Goal: Find specific page/section: Find specific page/section

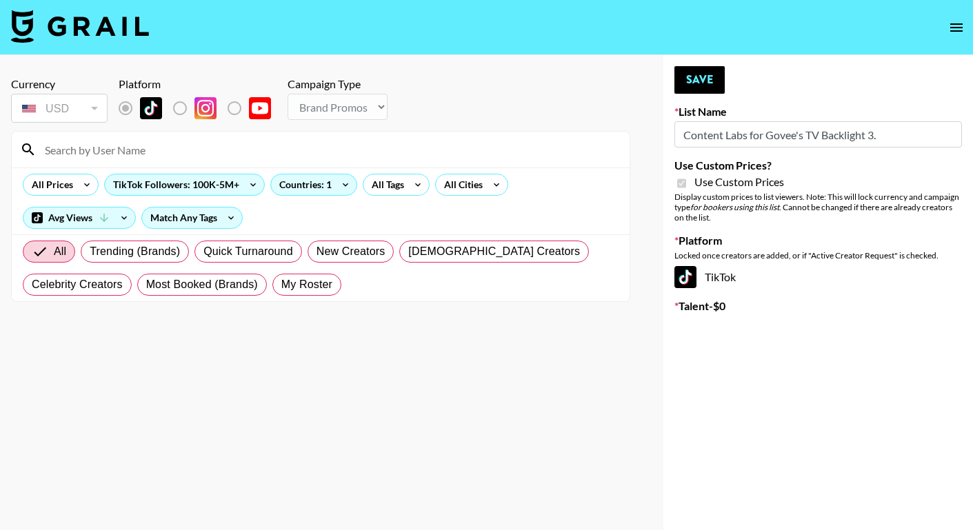
select select "Brand"
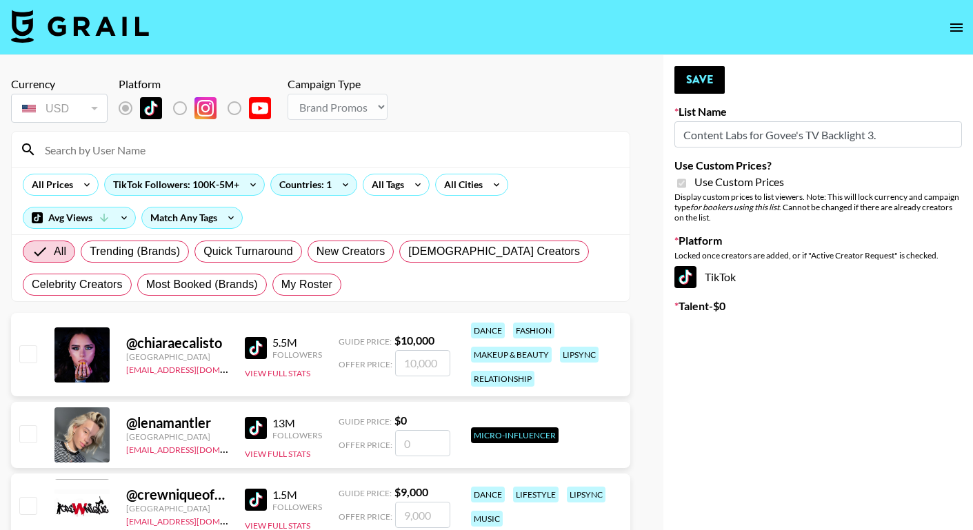
click at [87, 37] on img at bounding box center [80, 26] width 138 height 33
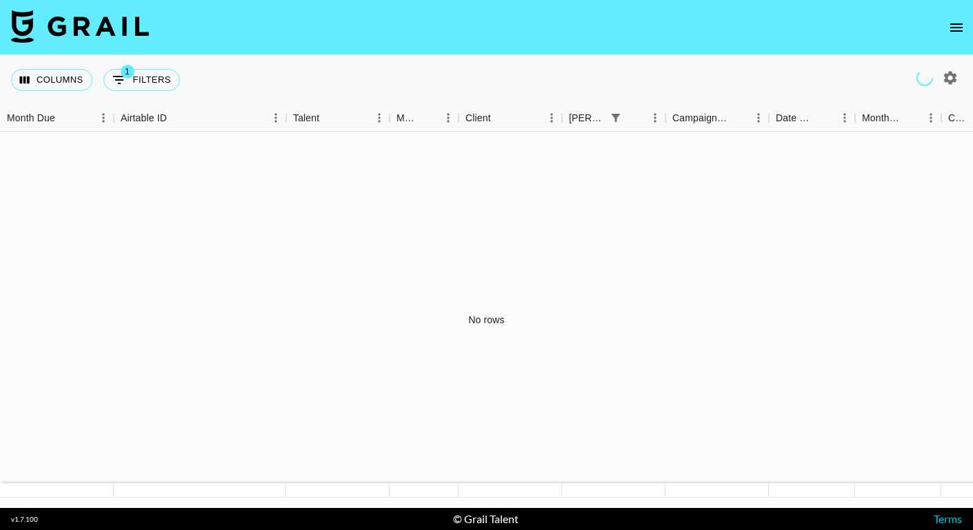
click at [87, 37] on img at bounding box center [80, 26] width 138 height 33
click at [945, 70] on icon "button" at bounding box center [950, 78] width 17 height 17
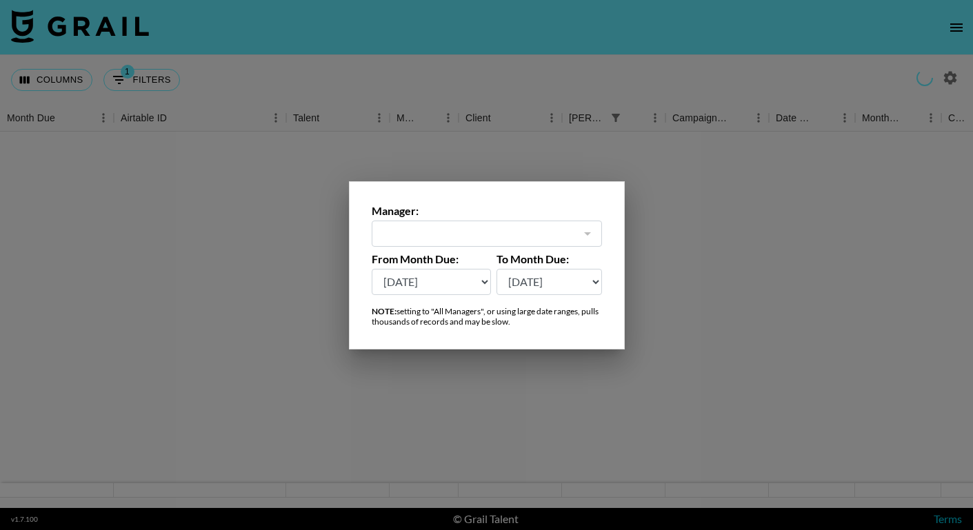
click at [583, 232] on div at bounding box center [587, 233] width 18 height 19
click at [588, 233] on div at bounding box center [587, 233] width 18 height 19
click at [584, 233] on div at bounding box center [587, 233] width 18 height 19
click at [594, 233] on div at bounding box center [587, 233] width 18 height 19
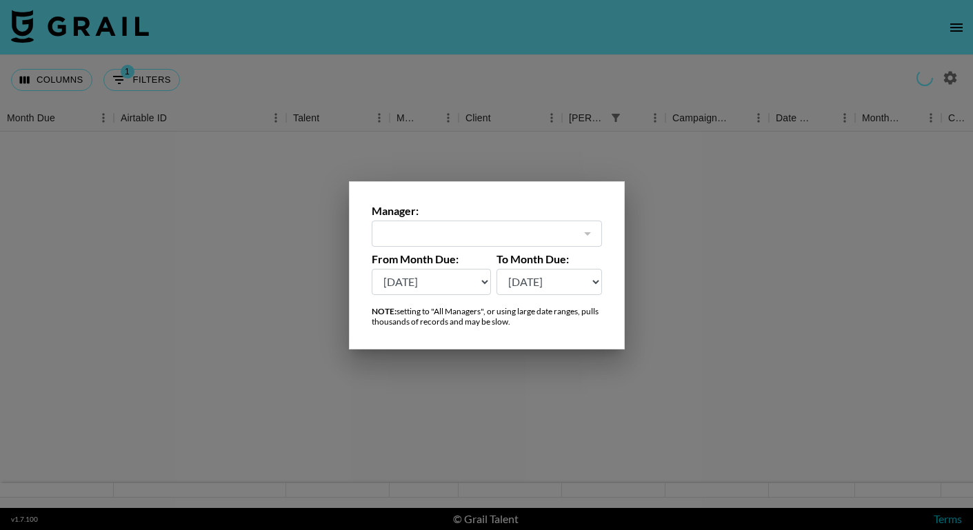
click at [590, 233] on div at bounding box center [587, 233] width 18 height 19
click at [583, 233] on div at bounding box center [587, 233] width 18 height 19
click at [472, 280] on select "[DATE] Aug '[DATE] Jun '[DATE] Apr '[DATE] Feb '[DATE] Dec '[DATE] Oct '[DATE] …" at bounding box center [432, 282] width 120 height 26
select select "[DATE]"
click at [372, 269] on select "[DATE] Aug '[DATE] Jun '[DATE] Apr '[DATE] Feb '[DATE] Dec '[DATE] Oct '[DATE] …" at bounding box center [432, 282] width 120 height 26
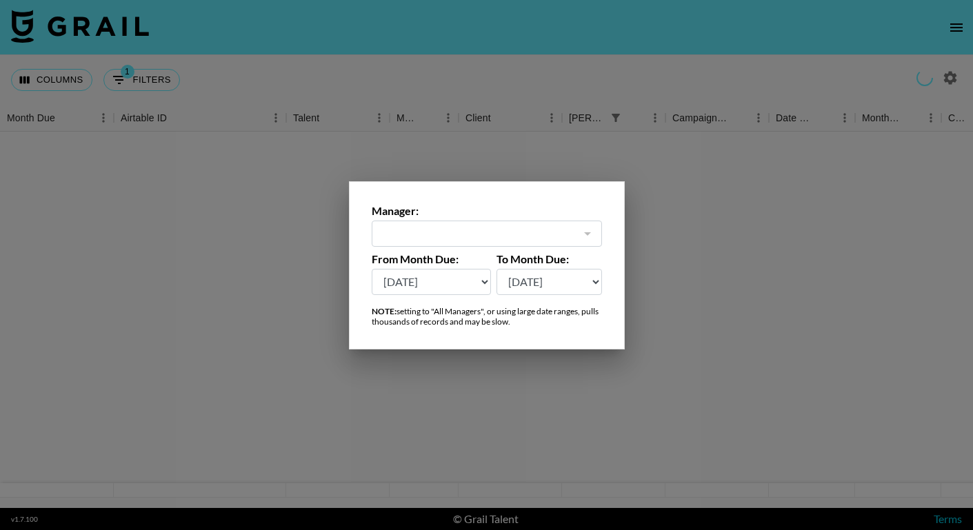
click at [587, 231] on div at bounding box center [587, 233] width 18 height 19
click at [582, 233] on div at bounding box center [587, 233] width 18 height 19
click at [727, 177] on div at bounding box center [486, 265] width 973 height 530
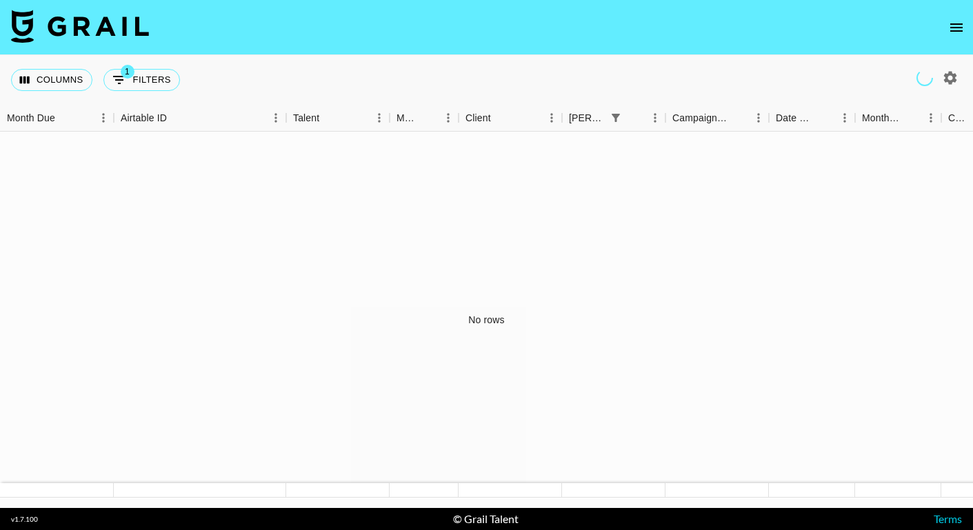
click at [727, 177] on div "No rows" at bounding box center [486, 320] width 973 height 376
click at [30, 10] on img at bounding box center [80, 26] width 138 height 33
